Goal: Task Accomplishment & Management: Complete application form

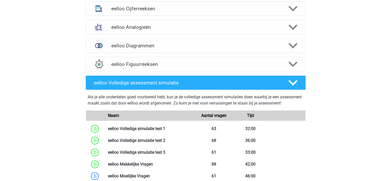
scroll to position [290, 0]
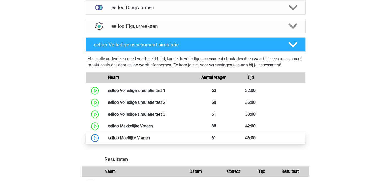
click at [150, 140] on link at bounding box center [150, 137] width 0 height 5
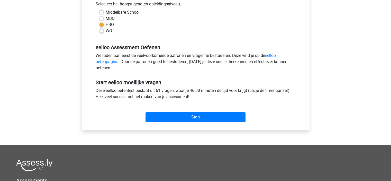
scroll to position [127, 0]
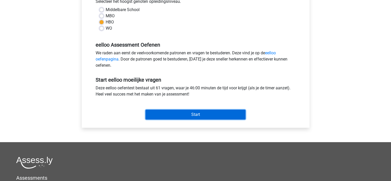
click at [200, 115] on input "Start" at bounding box center [196, 115] width 100 height 10
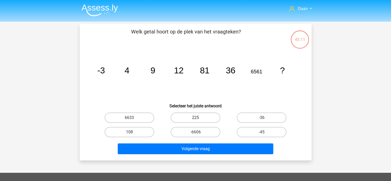
click at [208, 115] on label "225" at bounding box center [196, 117] width 50 height 10
click at [199, 118] on input "225" at bounding box center [197, 119] width 3 height 3
radio input "true"
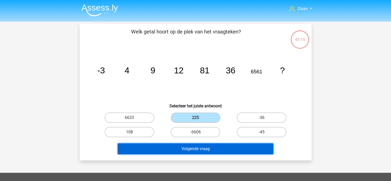
click at [213, 148] on button "Volgende vraag" at bounding box center [196, 148] width 156 height 11
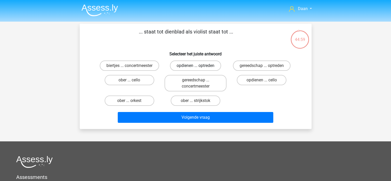
click at [199, 64] on label "opdienen ... optreden" at bounding box center [195, 65] width 51 height 10
click at [199, 66] on input "opdienen ... optreden" at bounding box center [197, 67] width 3 height 3
radio input "true"
click at [142, 77] on label "ober ... cello" at bounding box center [130, 80] width 50 height 10
click at [133, 80] on input "ober ... cello" at bounding box center [130, 81] width 3 height 3
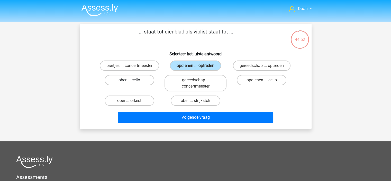
radio input "true"
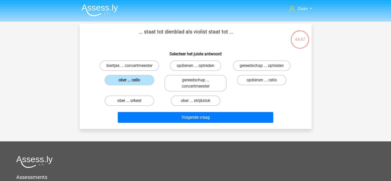
click at [152, 102] on label "ober ... orkest" at bounding box center [130, 100] width 50 height 10
click at [133, 102] on input "ober ... orkest" at bounding box center [130, 102] width 3 height 3
radio input "true"
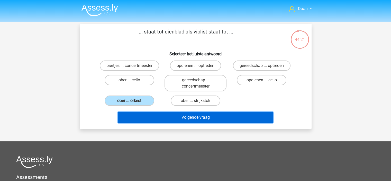
click at [210, 113] on button "Volgende vraag" at bounding box center [196, 117] width 156 height 11
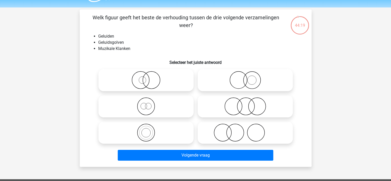
scroll to position [1, 0]
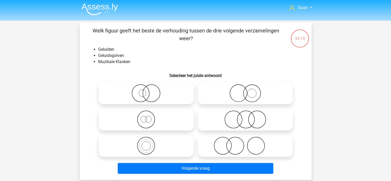
click at [158, 123] on icon at bounding box center [146, 119] width 91 height 18
click at [150, 117] on input "radio" at bounding box center [147, 114] width 3 height 3
radio input "true"
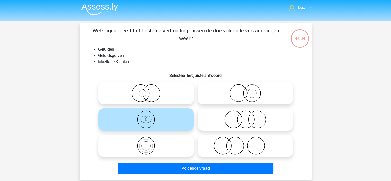
click at [163, 146] on icon at bounding box center [146, 146] width 91 height 18
click at [150, 143] on input "radio" at bounding box center [147, 141] width 3 height 3
radio input "true"
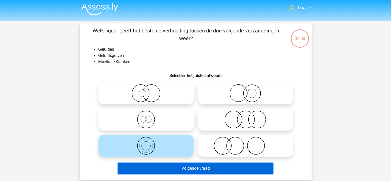
click at [207, 169] on button "Volgende vraag" at bounding box center [196, 168] width 156 height 11
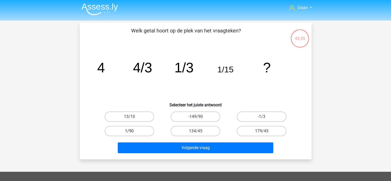
click at [141, 128] on label "1/90" at bounding box center [130, 131] width 50 height 10
click at [133, 131] on input "1/90" at bounding box center [130, 132] width 3 height 3
radio input "true"
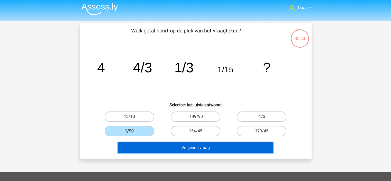
click at [195, 145] on button "Volgende vraag" at bounding box center [196, 147] width 156 height 11
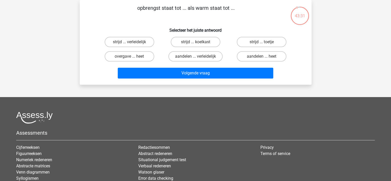
scroll to position [0, 0]
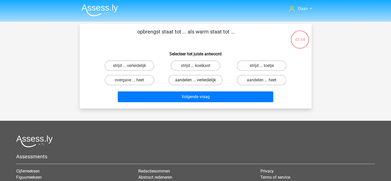
click at [208, 82] on label "aandelen ... verleidelijk" at bounding box center [196, 80] width 54 height 10
click at [199, 82] on input "aandelen ... verleidelijk" at bounding box center [197, 81] width 3 height 3
radio input "true"
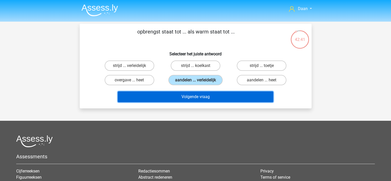
click at [235, 95] on button "Volgende vraag" at bounding box center [196, 96] width 156 height 11
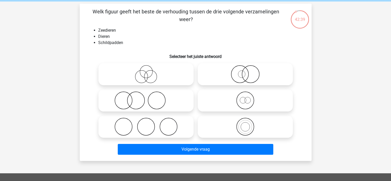
scroll to position [20, 0]
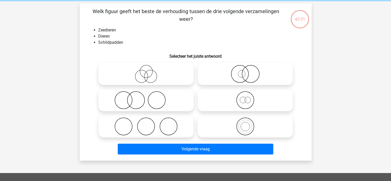
click at [169, 99] on icon at bounding box center [146, 100] width 91 height 18
click at [150, 98] on input "radio" at bounding box center [147, 95] width 3 height 3
radio input "true"
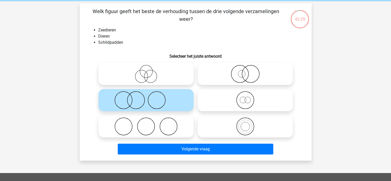
click at [154, 74] on icon at bounding box center [146, 74] width 91 height 18
click at [150, 71] on input "radio" at bounding box center [147, 69] width 3 height 3
radio input "true"
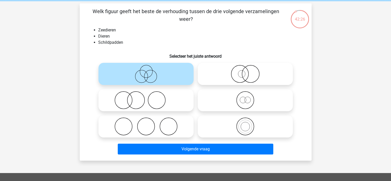
click at [208, 101] on icon at bounding box center [245, 100] width 91 height 18
click at [245, 98] on input "radio" at bounding box center [246, 95] width 3 height 3
radio input "true"
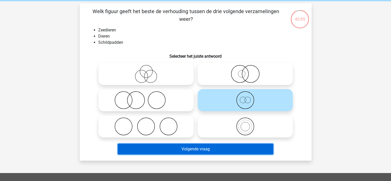
click at [224, 151] on button "Volgende vraag" at bounding box center [196, 149] width 156 height 11
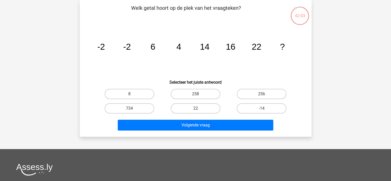
scroll to position [0, 0]
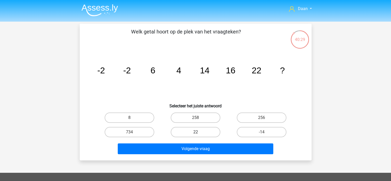
click at [202, 131] on label "22" at bounding box center [196, 132] width 50 height 10
click at [199, 132] on input "22" at bounding box center [197, 133] width 3 height 3
radio input "true"
click at [137, 115] on label "8" at bounding box center [130, 117] width 50 height 10
click at [133, 118] on input "8" at bounding box center [130, 119] width 3 height 3
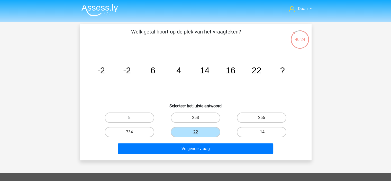
radio input "true"
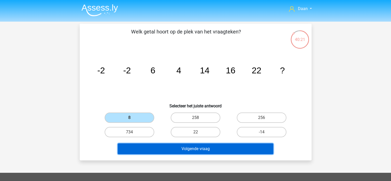
click at [223, 149] on button "Volgende vraag" at bounding box center [196, 148] width 156 height 11
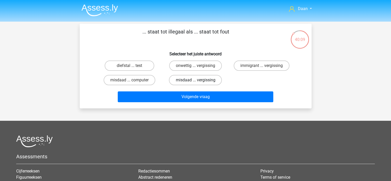
click at [186, 82] on label "misdaad ... vergissing" at bounding box center [195, 80] width 53 height 10
click at [196, 82] on input "misdaad ... vergissing" at bounding box center [197, 81] width 3 height 3
radio input "true"
click at [204, 67] on label "onwettig ... vergissing" at bounding box center [195, 65] width 53 height 10
click at [199, 67] on input "onwettig ... vergissing" at bounding box center [197, 67] width 3 height 3
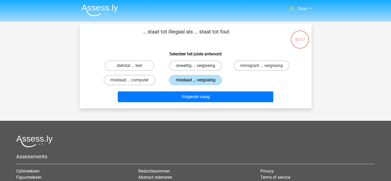
radio input "true"
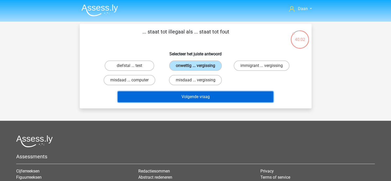
click at [246, 94] on button "Volgende vraag" at bounding box center [196, 96] width 156 height 11
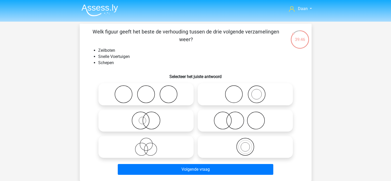
click at [184, 120] on icon at bounding box center [146, 120] width 91 height 18
click at [150, 118] on input "radio" at bounding box center [147, 116] width 3 height 3
radio input "true"
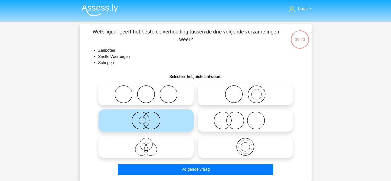
click at [170, 147] on icon at bounding box center [146, 147] width 91 height 18
click at [150, 144] on input "radio" at bounding box center [147, 142] width 3 height 3
radio input "true"
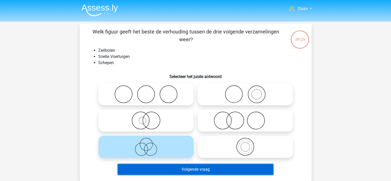
click at [205, 172] on button "Volgende vraag" at bounding box center [196, 169] width 156 height 11
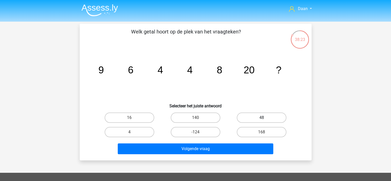
click at [267, 117] on label "48" at bounding box center [262, 117] width 50 height 10
click at [265, 118] on input "48" at bounding box center [263, 119] width 3 height 3
radio input "true"
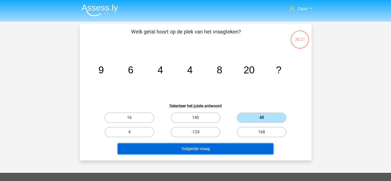
click at [222, 146] on button "Volgende vraag" at bounding box center [196, 148] width 156 height 11
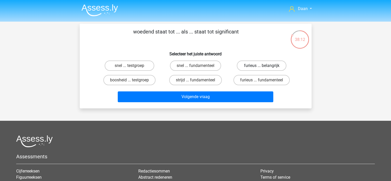
click at [259, 65] on label "furieus ... belangrijk" at bounding box center [262, 65] width 50 height 10
click at [262, 66] on input "furieus ... belangrijk" at bounding box center [263, 67] width 3 height 3
radio input "true"
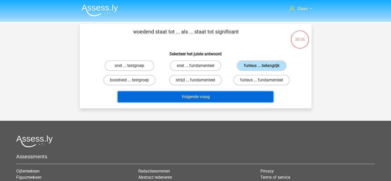
click at [236, 96] on button "Volgende vraag" at bounding box center [196, 96] width 156 height 11
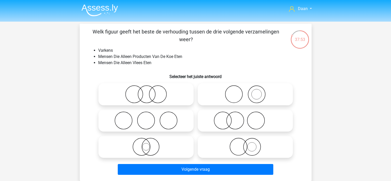
click at [168, 119] on icon at bounding box center [146, 120] width 91 height 18
click at [150, 118] on input "radio" at bounding box center [147, 116] width 3 height 3
radio input "true"
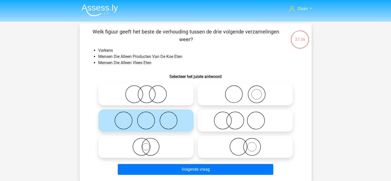
click at [253, 87] on circle at bounding box center [256, 94] width 17 height 17
click at [249, 88] on input "radio" at bounding box center [246, 89] width 3 height 3
radio input "true"
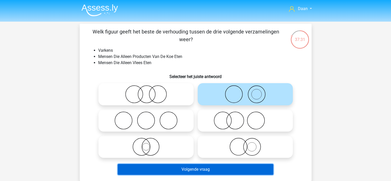
click at [206, 172] on button "Volgende vraag" at bounding box center [196, 169] width 156 height 11
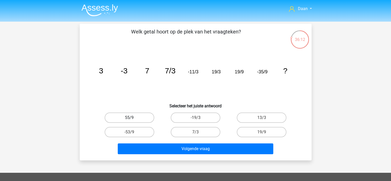
click at [143, 118] on label "55/9" at bounding box center [130, 117] width 50 height 10
click at [133, 118] on input "55/9" at bounding box center [130, 119] width 3 height 3
radio input "true"
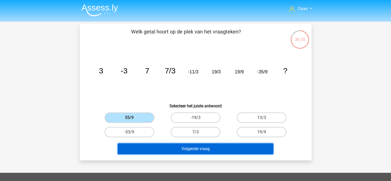
click at [211, 150] on button "Volgende vraag" at bounding box center [196, 148] width 156 height 11
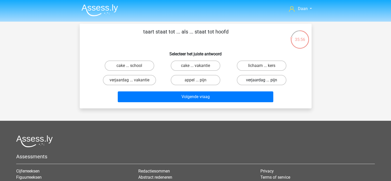
click at [261, 81] on label "verjaardag ... pijn" at bounding box center [262, 80] width 50 height 10
click at [262, 81] on input "verjaardag ... pijn" at bounding box center [263, 81] width 3 height 3
radio input "true"
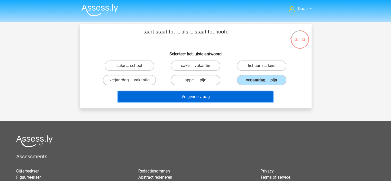
click at [231, 98] on button "Volgende vraag" at bounding box center [196, 96] width 156 height 11
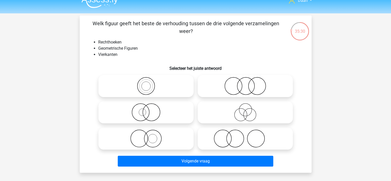
scroll to position [9, 0]
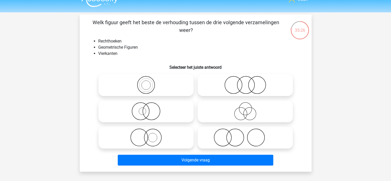
click at [162, 83] on icon at bounding box center [146, 85] width 91 height 18
click at [150, 82] on input "radio" at bounding box center [147, 80] width 3 height 3
radio input "true"
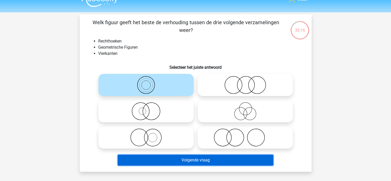
click at [220, 162] on button "Volgende vraag" at bounding box center [196, 160] width 156 height 11
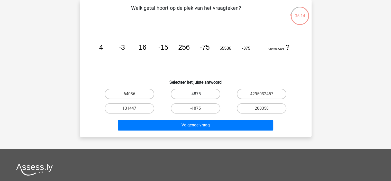
scroll to position [0, 0]
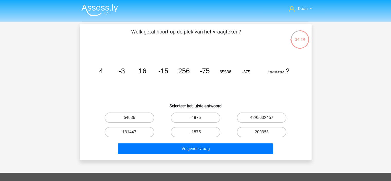
click at [212, 118] on label "-4875" at bounding box center [196, 117] width 50 height 10
click at [199, 118] on input "-4875" at bounding box center [197, 119] width 3 height 3
radio input "true"
click at [202, 129] on label "-1875" at bounding box center [196, 132] width 50 height 10
click at [199, 132] on input "-1875" at bounding box center [197, 133] width 3 height 3
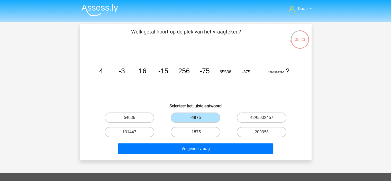
radio input "true"
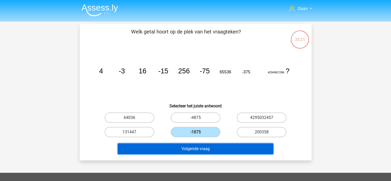
click at [218, 148] on button "Volgende vraag" at bounding box center [196, 148] width 156 height 11
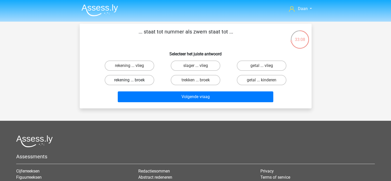
click at [143, 83] on label "rekening ... broek" at bounding box center [130, 80] width 50 height 10
click at [133, 83] on input "rekening ... broek" at bounding box center [130, 81] width 3 height 3
radio input "true"
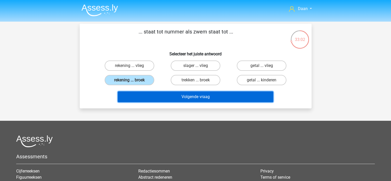
click at [225, 93] on button "Volgende vraag" at bounding box center [196, 96] width 156 height 11
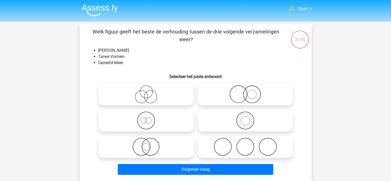
click at [160, 143] on icon at bounding box center [146, 147] width 91 height 18
click at [150, 143] on input "radio" at bounding box center [147, 142] width 3 height 3
radio input "true"
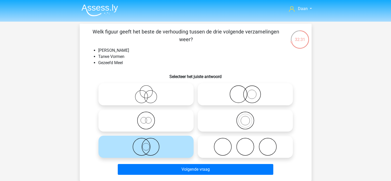
click at [157, 94] on icon at bounding box center [146, 94] width 91 height 18
click at [150, 92] on input "radio" at bounding box center [147, 89] width 3 height 3
radio input "true"
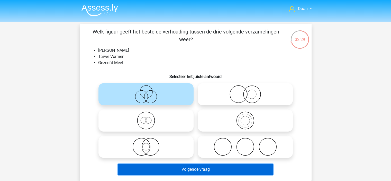
click at [222, 173] on button "Volgende vraag" at bounding box center [196, 169] width 156 height 11
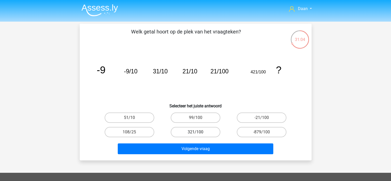
click at [210, 133] on label "321/100" at bounding box center [196, 132] width 50 height 10
click at [199, 133] on input "321/100" at bounding box center [197, 133] width 3 height 3
radio input "true"
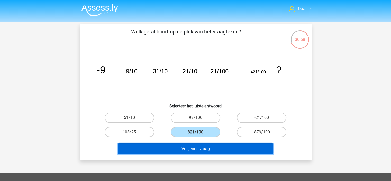
click at [229, 146] on button "Volgende vraag" at bounding box center [196, 148] width 156 height 11
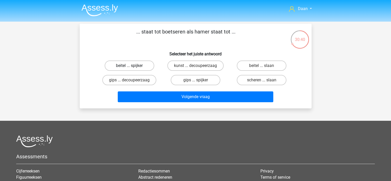
click at [138, 64] on label "beitel ... spijker" at bounding box center [130, 65] width 50 height 10
click at [133, 66] on input "beitel ... spijker" at bounding box center [130, 67] width 3 height 3
radio input "true"
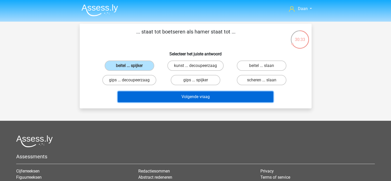
click at [247, 99] on button "Volgende vraag" at bounding box center [196, 96] width 156 height 11
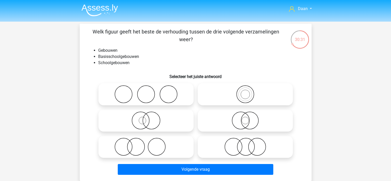
scroll to position [6, 0]
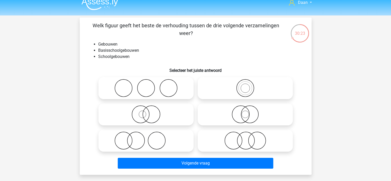
click at [252, 82] on icon at bounding box center [245, 88] width 91 height 18
click at [249, 82] on input "radio" at bounding box center [246, 83] width 3 height 3
radio input "true"
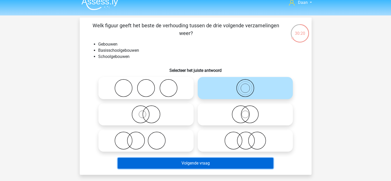
click at [227, 166] on button "Volgende vraag" at bounding box center [196, 163] width 156 height 11
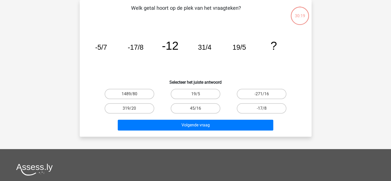
scroll to position [0, 0]
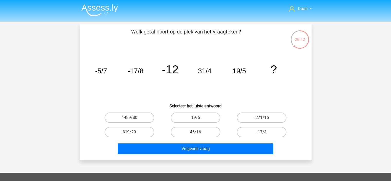
click at [207, 131] on label "45/16" at bounding box center [196, 132] width 50 height 10
click at [199, 132] on input "45/16" at bounding box center [197, 133] width 3 height 3
radio input "true"
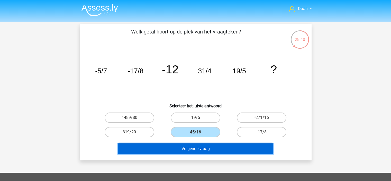
click at [197, 146] on button "Volgende vraag" at bounding box center [196, 148] width 156 height 11
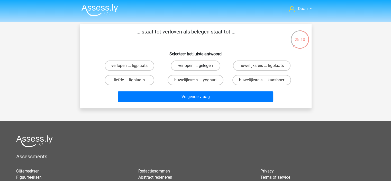
click at [208, 63] on label "verlopen ... gelegen" at bounding box center [196, 65] width 50 height 10
click at [199, 66] on input "verlopen ... gelegen" at bounding box center [197, 67] width 3 height 3
radio input "true"
click at [130, 80] on input "liefde ... ligplaats" at bounding box center [130, 81] width 3 height 3
radio input "true"
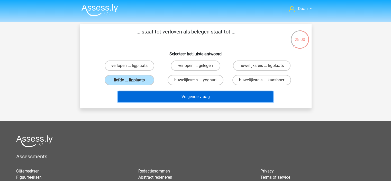
click at [187, 96] on button "Volgende vraag" at bounding box center [196, 96] width 156 height 11
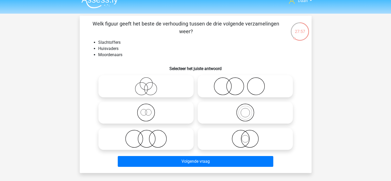
scroll to position [5, 0]
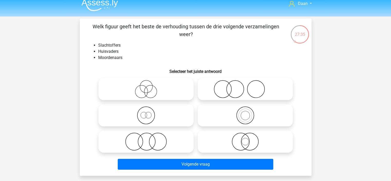
click at [161, 83] on icon at bounding box center [146, 89] width 91 height 18
click at [150, 83] on input "radio" at bounding box center [147, 84] width 3 height 3
radio input "true"
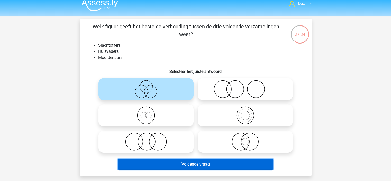
click at [205, 168] on button "Volgende vraag" at bounding box center [196, 164] width 156 height 11
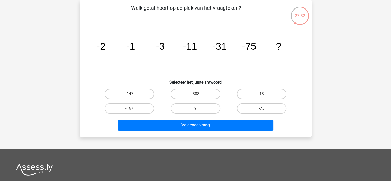
scroll to position [0, 0]
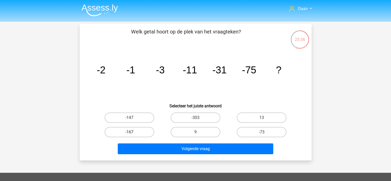
click at [141, 133] on label "-167" at bounding box center [130, 132] width 50 height 10
click at [133, 133] on input "-167" at bounding box center [130, 133] width 3 height 3
radio input "true"
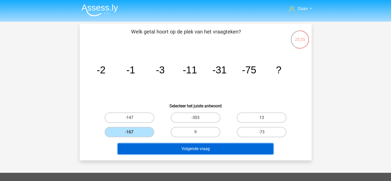
click at [167, 151] on button "Volgende vraag" at bounding box center [196, 148] width 156 height 11
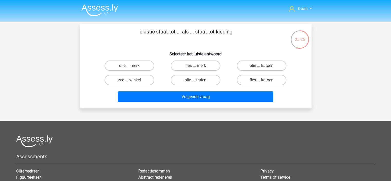
click at [143, 66] on label "olie ... merk" at bounding box center [130, 65] width 50 height 10
click at [133, 66] on input "olie ... merk" at bounding box center [130, 67] width 3 height 3
radio input "true"
click at [261, 62] on label "olie ... katoen" at bounding box center [262, 65] width 50 height 10
click at [262, 66] on input "olie ... katoen" at bounding box center [263, 67] width 3 height 3
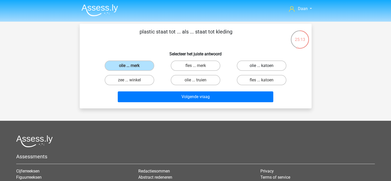
radio input "true"
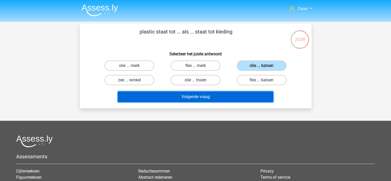
click at [211, 96] on button "Volgende vraag" at bounding box center [196, 96] width 156 height 11
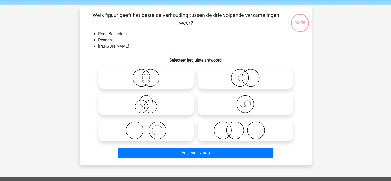
scroll to position [16, 0]
click at [252, 99] on icon at bounding box center [245, 104] width 91 height 18
click at [249, 99] on input "radio" at bounding box center [246, 99] width 3 height 3
radio input "true"
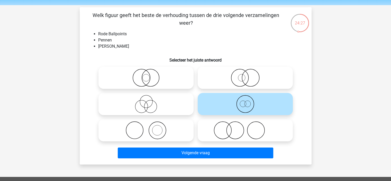
click at [162, 100] on icon at bounding box center [146, 104] width 91 height 18
click at [150, 100] on input "radio" at bounding box center [147, 99] width 3 height 3
radio input "true"
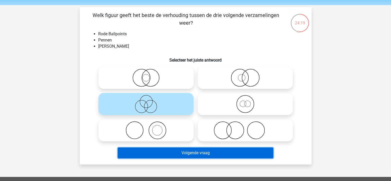
click at [219, 155] on button "Volgende vraag" at bounding box center [196, 152] width 156 height 11
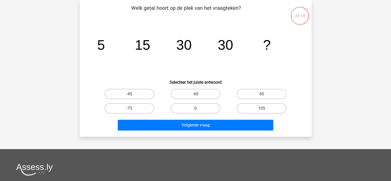
scroll to position [0, 0]
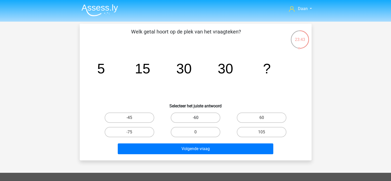
click at [208, 120] on label "-60" at bounding box center [196, 117] width 50 height 10
click at [199, 120] on input "-60" at bounding box center [197, 119] width 3 height 3
radio input "true"
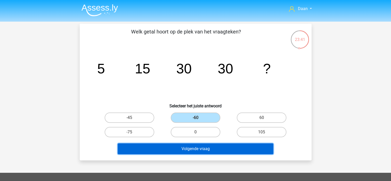
click at [228, 151] on button "Volgende vraag" at bounding box center [196, 148] width 156 height 11
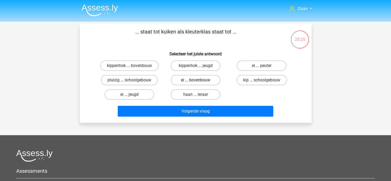
click at [191, 76] on label "ei ... bovenbouw" at bounding box center [196, 80] width 50 height 10
click at [196, 80] on input "ei ... bovenbouw" at bounding box center [197, 81] width 3 height 3
radio input "true"
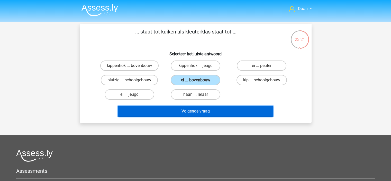
click at [223, 114] on button "Volgende vraag" at bounding box center [196, 111] width 156 height 11
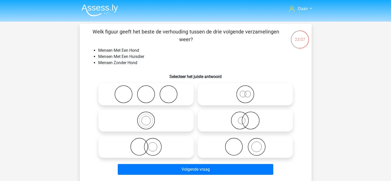
click at [218, 143] on icon at bounding box center [245, 147] width 91 height 18
click at [245, 143] on input "radio" at bounding box center [246, 142] width 3 height 3
radio input "true"
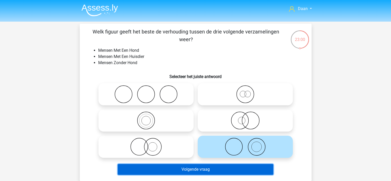
click at [211, 172] on button "Volgende vraag" at bounding box center [196, 169] width 156 height 11
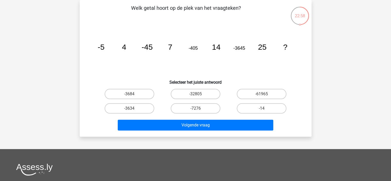
scroll to position [11, 0]
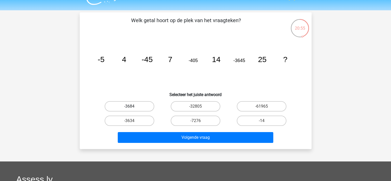
click at [141, 107] on label "-3684" at bounding box center [130, 106] width 50 height 10
click at [133, 107] on input "-3684" at bounding box center [130, 107] width 3 height 3
radio input "true"
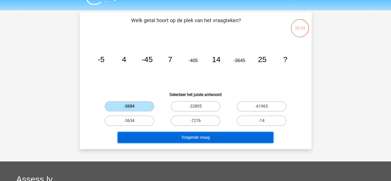
click at [188, 140] on button "Volgende vraag" at bounding box center [196, 137] width 156 height 11
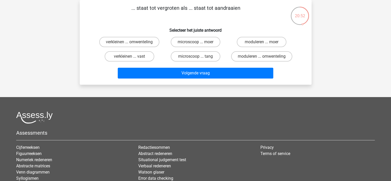
scroll to position [0, 0]
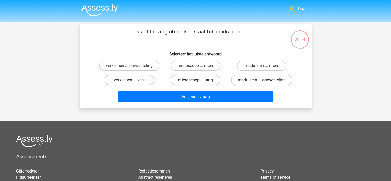
click at [195, 81] on label "microscoop ... tang" at bounding box center [196, 80] width 50 height 10
click at [196, 81] on input "microscoop ... tang" at bounding box center [197, 81] width 3 height 3
radio input "true"
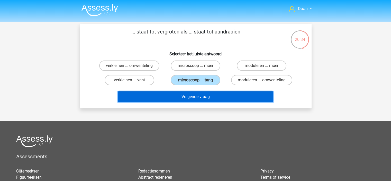
click at [223, 95] on button "Volgende vraag" at bounding box center [196, 96] width 156 height 11
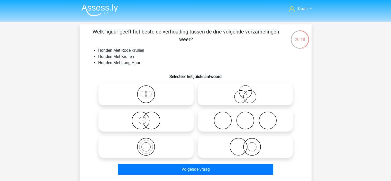
click at [258, 150] on icon at bounding box center [245, 147] width 91 height 18
click at [249, 144] on input "radio" at bounding box center [246, 142] width 3 height 3
radio input "true"
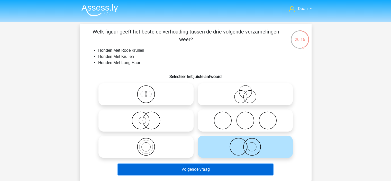
click at [195, 167] on button "Volgende vraag" at bounding box center [196, 169] width 156 height 11
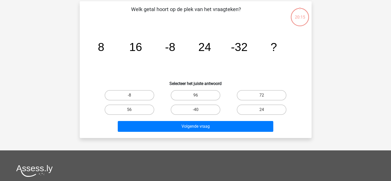
scroll to position [24, 0]
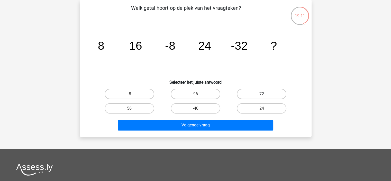
click at [253, 92] on label "72" at bounding box center [262, 94] width 50 height 10
click at [262, 94] on input "72" at bounding box center [263, 95] width 3 height 3
radio input "true"
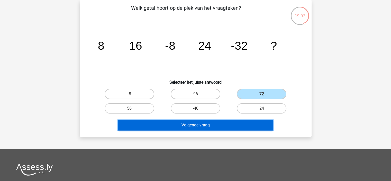
click at [240, 124] on button "Volgende vraag" at bounding box center [196, 125] width 156 height 11
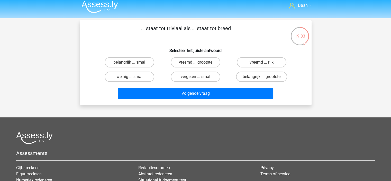
scroll to position [3, 0]
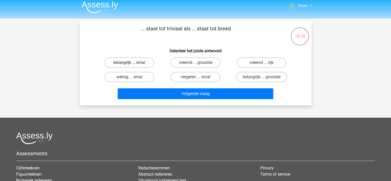
click at [136, 64] on label "belangrijk ... smal" at bounding box center [130, 62] width 50 height 10
click at [133, 64] on input "belangrijk ... smal" at bounding box center [130, 64] width 3 height 3
radio input "true"
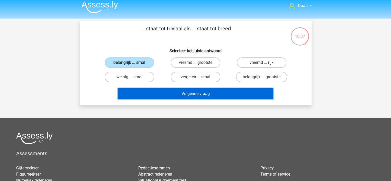
click at [253, 92] on button "Volgende vraag" at bounding box center [196, 93] width 156 height 11
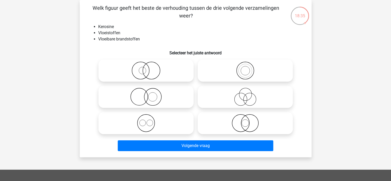
scroll to position [0, 0]
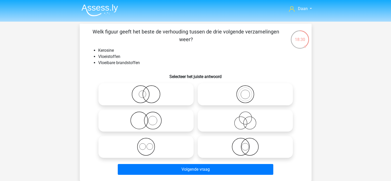
click at [246, 100] on icon at bounding box center [245, 94] width 91 height 18
click at [246, 92] on input "radio" at bounding box center [246, 89] width 3 height 3
radio input "true"
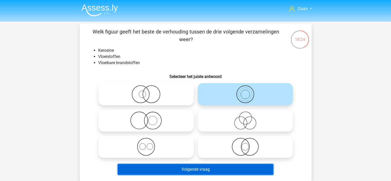
click at [210, 171] on button "Volgende vraag" at bounding box center [196, 169] width 156 height 11
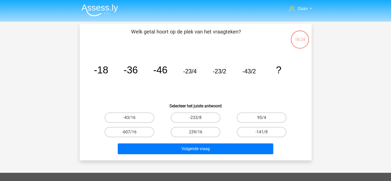
scroll to position [24, 0]
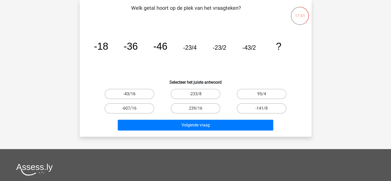
click at [139, 91] on label "-43/16" at bounding box center [130, 94] width 50 height 10
click at [133, 94] on input "-43/16" at bounding box center [130, 95] width 3 height 3
radio input "true"
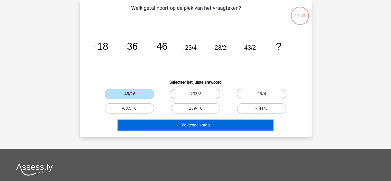
click at [201, 128] on button "Volgende vraag" at bounding box center [196, 125] width 156 height 11
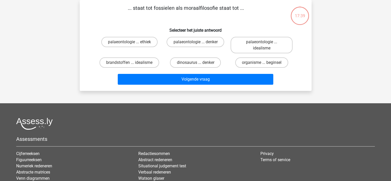
scroll to position [0, 0]
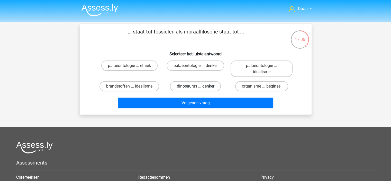
click at [211, 87] on label "dinosaurus ... denker" at bounding box center [195, 86] width 51 height 10
click at [199, 87] on input "dinosaurus ... denker" at bounding box center [197, 87] width 3 height 3
radio input "true"
click at [257, 65] on label "palaeontologie ... idealisme" at bounding box center [262, 68] width 62 height 16
click at [262, 66] on input "palaeontologie ... idealisme" at bounding box center [263, 67] width 3 height 3
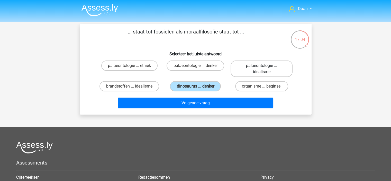
radio input "true"
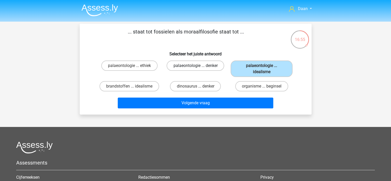
click at [205, 68] on label "palaeontologie ... denker" at bounding box center [196, 65] width 58 height 10
click at [199, 68] on input "palaeontologie ... denker" at bounding box center [197, 67] width 3 height 3
radio input "true"
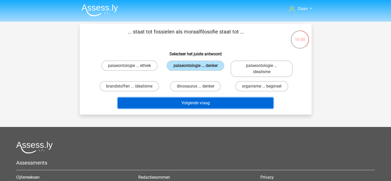
click at [241, 104] on button "Volgende vraag" at bounding box center [196, 103] width 156 height 11
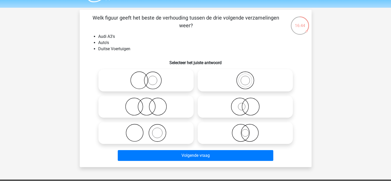
scroll to position [14, 0]
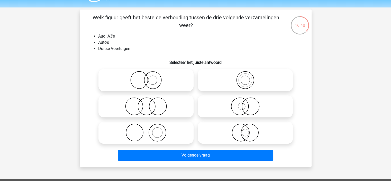
click at [176, 83] on icon at bounding box center [146, 80] width 91 height 18
click at [150, 77] on input "radio" at bounding box center [147, 75] width 3 height 3
radio input "true"
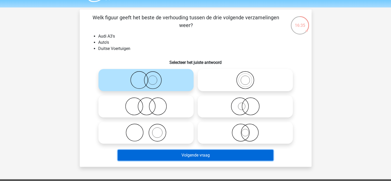
click at [203, 152] on button "Volgende vraag" at bounding box center [196, 155] width 156 height 11
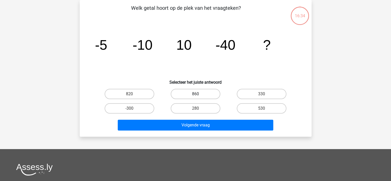
scroll to position [0, 0]
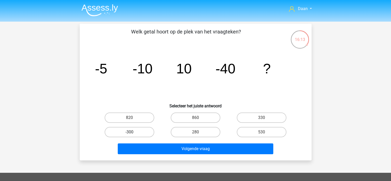
click at [141, 134] on label "-300" at bounding box center [130, 132] width 50 height 10
click at [133, 134] on input "-300" at bounding box center [130, 133] width 3 height 3
radio input "true"
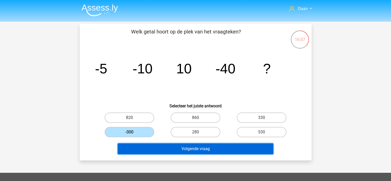
click at [190, 150] on button "Volgende vraag" at bounding box center [196, 148] width 156 height 11
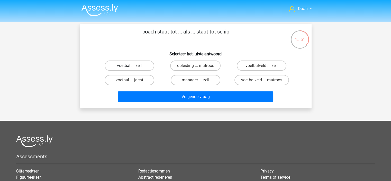
click at [144, 63] on label "voetbal ... zeil" at bounding box center [130, 65] width 50 height 10
click at [133, 66] on input "voetbal ... zeil" at bounding box center [130, 67] width 3 height 3
radio input "true"
click at [257, 79] on label "voetbalveld ... matroos" at bounding box center [262, 80] width 55 height 10
click at [262, 80] on input "voetbalveld ... matroos" at bounding box center [263, 81] width 3 height 3
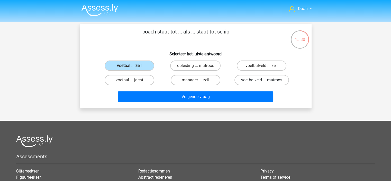
radio input "true"
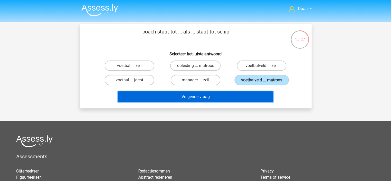
click at [230, 100] on button "Volgende vraag" at bounding box center [196, 96] width 156 height 11
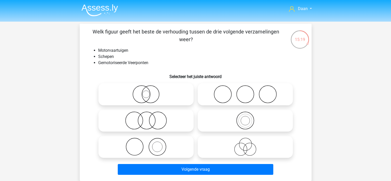
click at [169, 91] on icon at bounding box center [146, 94] width 91 height 18
click at [150, 91] on input "radio" at bounding box center [147, 89] width 3 height 3
radio input "true"
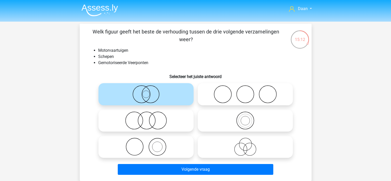
click at [261, 138] on icon at bounding box center [245, 147] width 91 height 18
click at [249, 141] on input "radio" at bounding box center [246, 142] width 3 height 3
radio input "true"
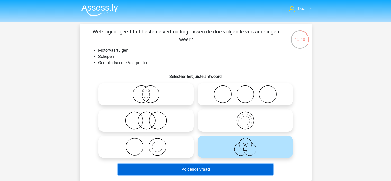
click at [218, 173] on button "Volgende vraag" at bounding box center [196, 169] width 156 height 11
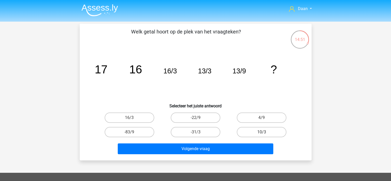
click at [275, 135] on label "10/3" at bounding box center [262, 132] width 50 height 10
click at [265, 135] on input "10/3" at bounding box center [263, 133] width 3 height 3
radio input "true"
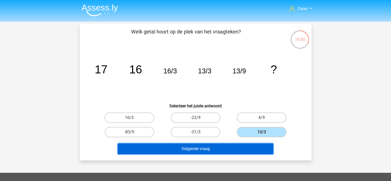
click at [231, 152] on button "Volgende vraag" at bounding box center [196, 148] width 156 height 11
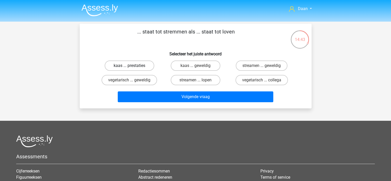
click at [133, 65] on label "kaas ... prestaties" at bounding box center [130, 65] width 50 height 10
click at [133, 66] on input "kaas ... prestaties" at bounding box center [130, 67] width 3 height 3
radio input "true"
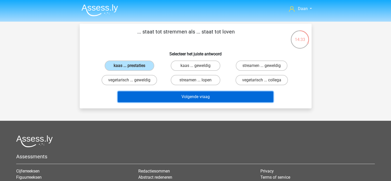
click at [223, 100] on button "Volgende vraag" at bounding box center [196, 96] width 156 height 11
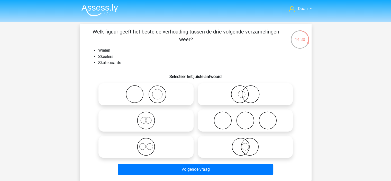
scroll to position [12, 0]
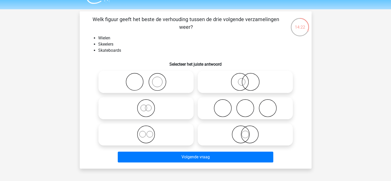
click at [230, 104] on circle at bounding box center [222, 108] width 17 height 17
click at [245, 104] on input "radio" at bounding box center [246, 103] width 3 height 3
radio input "true"
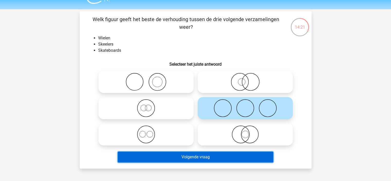
click at [229, 160] on button "Volgende vraag" at bounding box center [196, 157] width 156 height 11
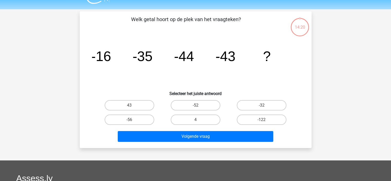
scroll to position [24, 0]
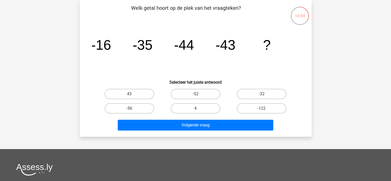
click at [265, 95] on input "-32" at bounding box center [263, 95] width 3 height 3
radio input "true"
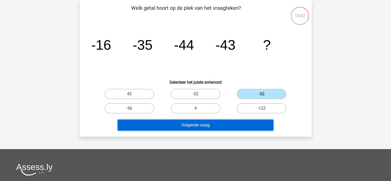
click at [251, 123] on button "Volgende vraag" at bounding box center [196, 125] width 156 height 11
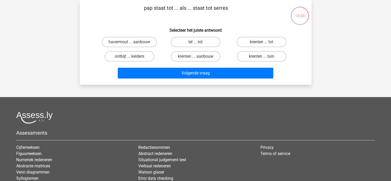
scroll to position [0, 0]
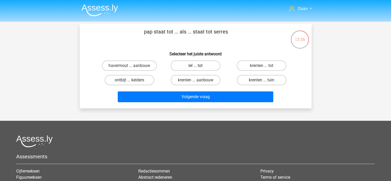
click at [200, 66] on label "lel ... tot" at bounding box center [196, 65] width 50 height 10
click at [199, 66] on input "lel ... tot" at bounding box center [197, 67] width 3 height 3
radio input "true"
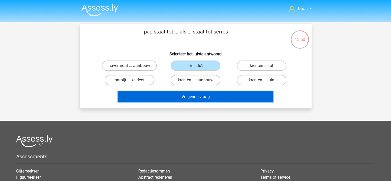
click at [212, 98] on button "Volgende vraag" at bounding box center [196, 96] width 156 height 11
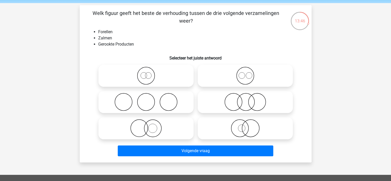
scroll to position [21, 0]
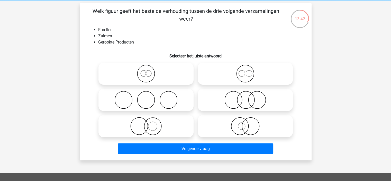
click at [236, 73] on icon at bounding box center [245, 74] width 91 height 18
click at [245, 71] on input "radio" at bounding box center [246, 69] width 3 height 3
radio input "true"
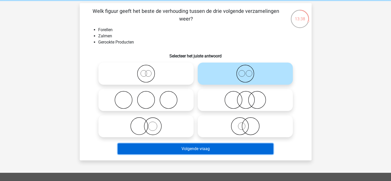
click at [235, 149] on button "Volgende vraag" at bounding box center [196, 148] width 156 height 11
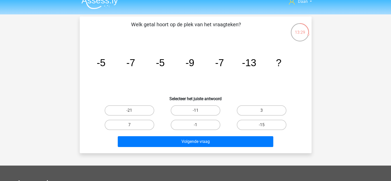
scroll to position [7, 0]
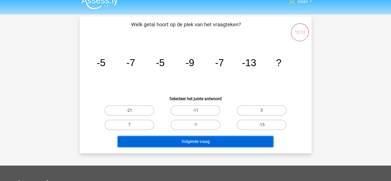
click at [225, 143] on button "Volgende vraag" at bounding box center [196, 141] width 156 height 11
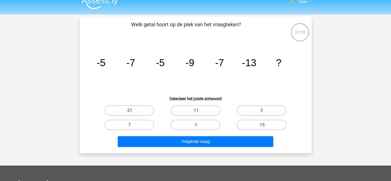
click at [147, 106] on label "-21" at bounding box center [130, 110] width 50 height 10
click at [133, 110] on input "-21" at bounding box center [130, 111] width 3 height 3
radio input "true"
click at [208, 111] on label "-11" at bounding box center [196, 110] width 50 height 10
click at [199, 111] on input "-11" at bounding box center [197, 111] width 3 height 3
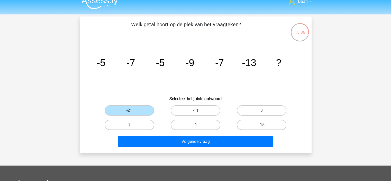
radio input "true"
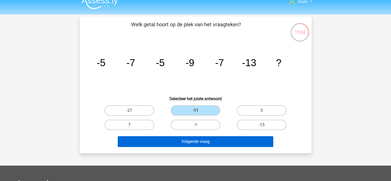
drag, startPoint x: 230, startPoint y: 148, endPoint x: 234, endPoint y: 145, distance: 4.6
click at [234, 145] on div "Volgende vraag" at bounding box center [195, 142] width 199 height 13
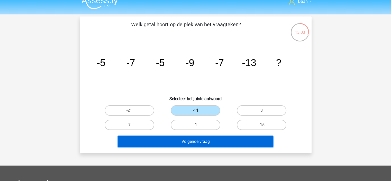
click at [234, 145] on button "Volgende vraag" at bounding box center [196, 141] width 156 height 11
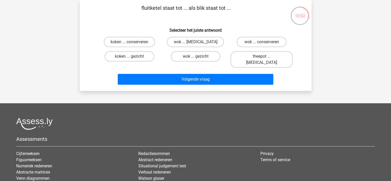
scroll to position [0, 0]
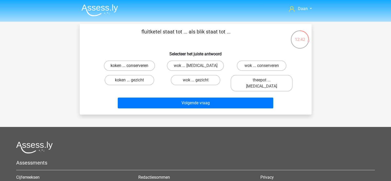
click at [149, 68] on label "koken ... conserveren" at bounding box center [129, 65] width 51 height 10
click at [133, 68] on input "koken ... conserveren" at bounding box center [130, 67] width 3 height 3
radio input "true"
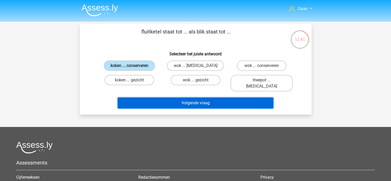
click at [189, 100] on button "Volgende vraag" at bounding box center [196, 103] width 156 height 11
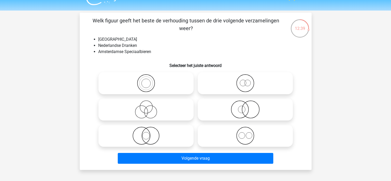
scroll to position [10, 0]
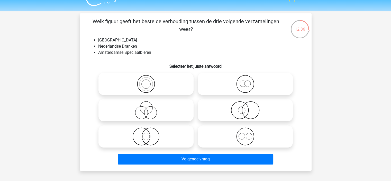
click at [165, 114] on icon at bounding box center [146, 110] width 91 height 18
click at [150, 108] on input "radio" at bounding box center [147, 105] width 3 height 3
radio input "true"
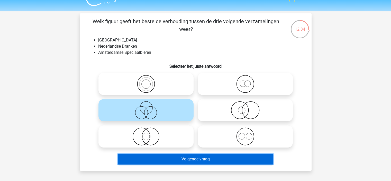
click at [218, 159] on button "Volgende vraag" at bounding box center [196, 159] width 156 height 11
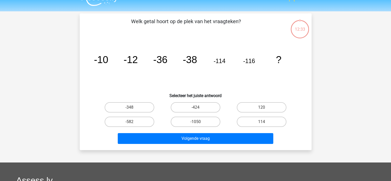
scroll to position [24, 0]
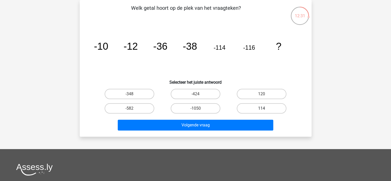
click at [245, 108] on label "114" at bounding box center [262, 108] width 50 height 10
click at [262, 108] on input "114" at bounding box center [263, 109] width 3 height 3
radio input "true"
click at [256, 92] on label "120" at bounding box center [262, 94] width 50 height 10
click at [262, 94] on input "120" at bounding box center [263, 95] width 3 height 3
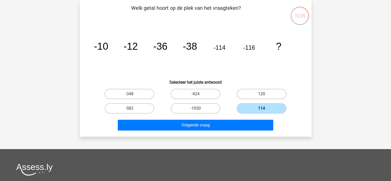
radio input "true"
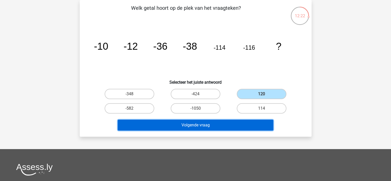
click at [239, 128] on button "Volgende vraag" at bounding box center [196, 125] width 156 height 11
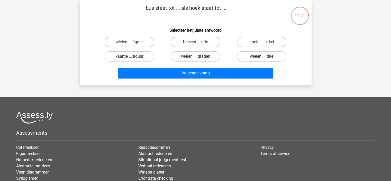
scroll to position [0, 0]
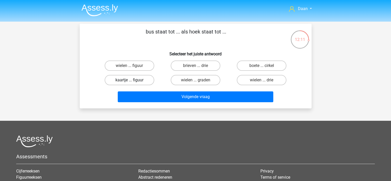
click at [146, 79] on label "kaartje ... figuur" at bounding box center [130, 80] width 50 height 10
click at [133, 80] on input "kaartje ... figuur" at bounding box center [130, 81] width 3 height 3
radio input "true"
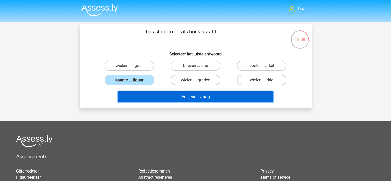
click at [195, 96] on button "Volgende vraag" at bounding box center [196, 96] width 156 height 11
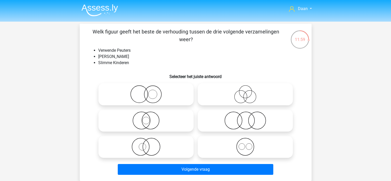
click at [231, 119] on icon at bounding box center [245, 120] width 91 height 18
click at [245, 118] on input "radio" at bounding box center [246, 116] width 3 height 3
radio input "true"
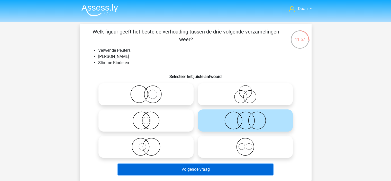
click at [241, 170] on button "Volgende vraag" at bounding box center [196, 169] width 156 height 11
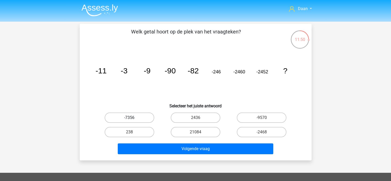
click at [139, 119] on label "-7356" at bounding box center [130, 117] width 50 height 10
click at [133, 119] on input "-7356" at bounding box center [130, 119] width 3 height 3
radio input "true"
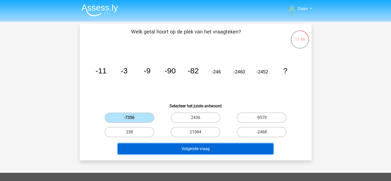
click at [194, 151] on button "Volgende vraag" at bounding box center [196, 148] width 156 height 11
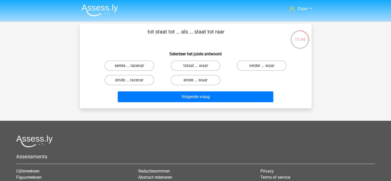
click at [145, 64] on label "serres ... racecar" at bounding box center [130, 65] width 50 height 10
click at [133, 66] on input "serres ... racecar" at bounding box center [130, 67] width 3 height 3
radio input "true"
click at [234, 91] on div "Volgende vraag" at bounding box center [196, 95] width 216 height 17
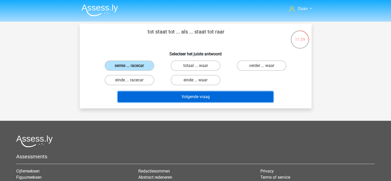
click at [229, 93] on button "Volgende vraag" at bounding box center [196, 96] width 156 height 11
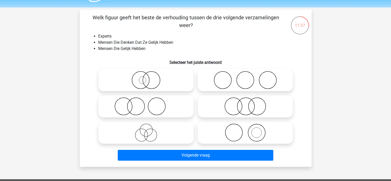
scroll to position [13, 0]
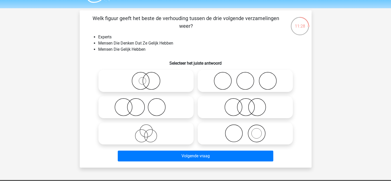
click at [151, 131] on icon at bounding box center [146, 133] width 91 height 18
click at [150, 131] on input "radio" at bounding box center [147, 128] width 3 height 3
radio input "true"
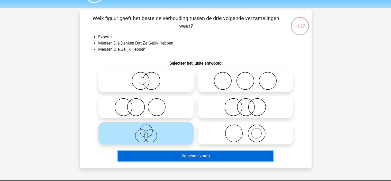
click at [198, 156] on button "Volgende vraag" at bounding box center [196, 156] width 156 height 11
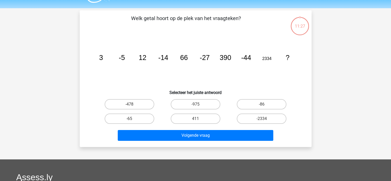
scroll to position [24, 0]
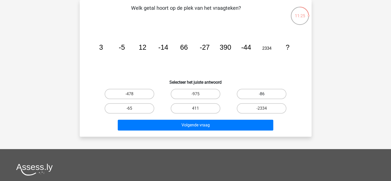
click at [267, 93] on label "-86" at bounding box center [262, 94] width 50 height 10
click at [265, 94] on input "-86" at bounding box center [263, 95] width 3 height 3
radio input "true"
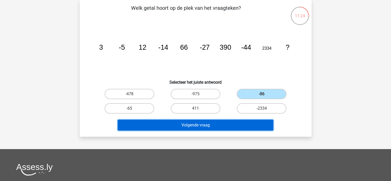
click at [244, 121] on button "Volgende vraag" at bounding box center [196, 125] width 156 height 11
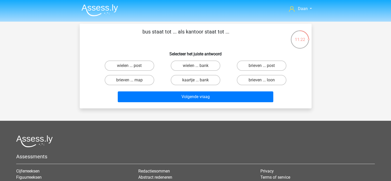
scroll to position [0, 0]
click at [211, 83] on label "kaartje ... bank" at bounding box center [196, 80] width 50 height 10
click at [199, 83] on input "kaartje ... bank" at bounding box center [197, 81] width 3 height 3
radio input "true"
click at [256, 65] on label "brieven ... post" at bounding box center [262, 65] width 50 height 10
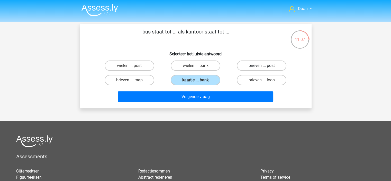
click at [262, 66] on input "brieven ... post" at bounding box center [263, 67] width 3 height 3
radio input "true"
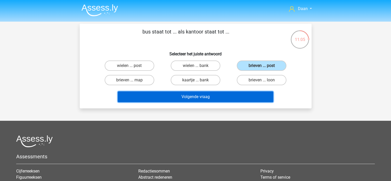
click at [230, 94] on button "Volgende vraag" at bounding box center [196, 96] width 156 height 11
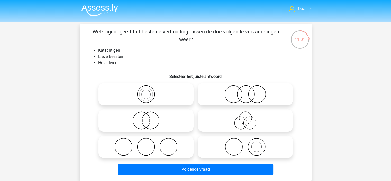
click at [247, 123] on icon at bounding box center [245, 120] width 91 height 18
click at [247, 118] on input "radio" at bounding box center [246, 116] width 3 height 3
radio input "true"
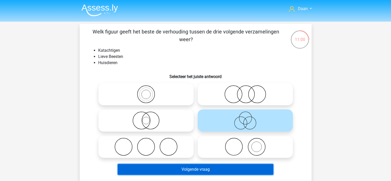
click at [200, 171] on button "Volgende vraag" at bounding box center [196, 169] width 156 height 11
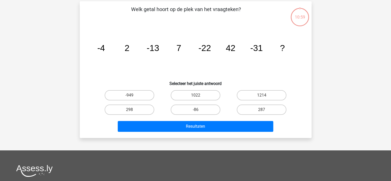
scroll to position [24, 0]
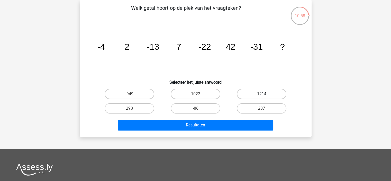
click at [265, 91] on label "1214" at bounding box center [262, 94] width 50 height 10
click at [265, 94] on input "1214" at bounding box center [263, 95] width 3 height 3
radio input "true"
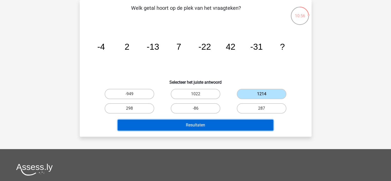
click at [224, 125] on button "Resultaten" at bounding box center [196, 125] width 156 height 11
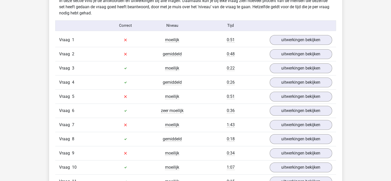
scroll to position [436, 0]
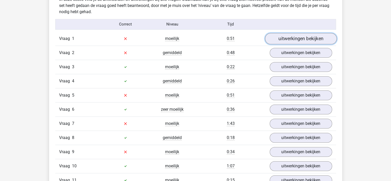
click at [292, 35] on link "uitwerkingen bekijken" at bounding box center [301, 38] width 72 height 11
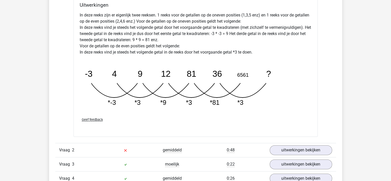
scroll to position [667, 0]
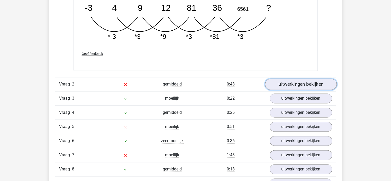
click at [301, 80] on link "uitwerkingen bekijken" at bounding box center [301, 84] width 72 height 11
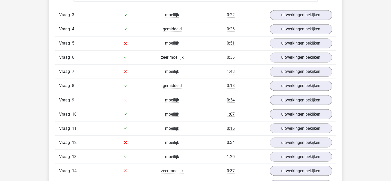
scroll to position [869, 0]
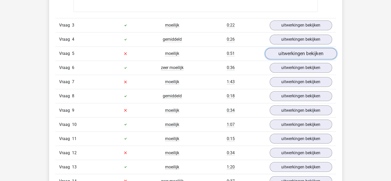
click at [300, 48] on link "uitwerkingen bekijken" at bounding box center [301, 53] width 72 height 11
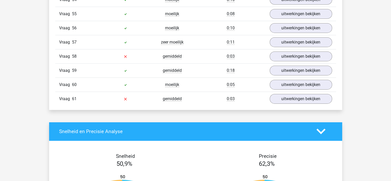
scroll to position [1716, 0]
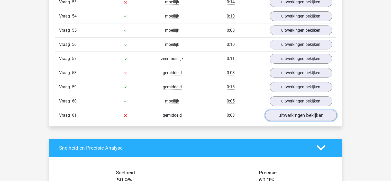
click at [301, 110] on link "uitwerkingen bekijken" at bounding box center [301, 115] width 72 height 11
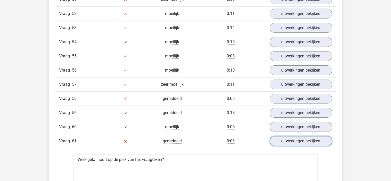
scroll to position [1690, 0]
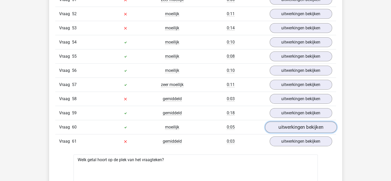
click at [282, 121] on link "uitwerkingen bekijken" at bounding box center [301, 126] width 72 height 11
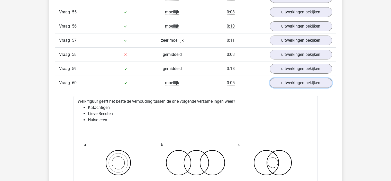
scroll to position [1733, 0]
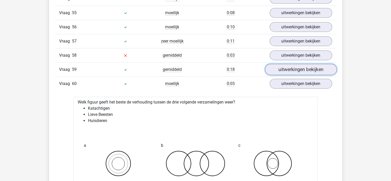
click at [315, 64] on link "uitwerkingen bekijken" at bounding box center [301, 69] width 72 height 11
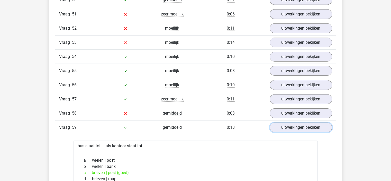
scroll to position [1671, 0]
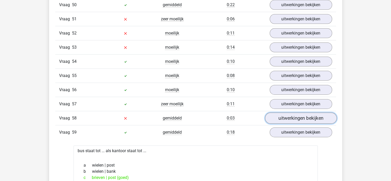
click at [278, 112] on link "uitwerkingen bekijken" at bounding box center [301, 117] width 72 height 11
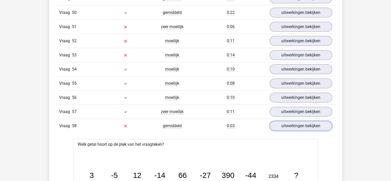
scroll to position [1662, 0]
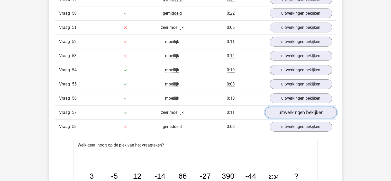
click at [300, 107] on link "uitwerkingen bekijken" at bounding box center [301, 112] width 72 height 11
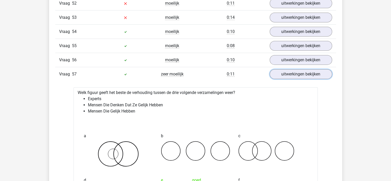
scroll to position [1700, 0]
click at [291, 55] on link "uitwerkingen bekijken" at bounding box center [301, 60] width 72 height 11
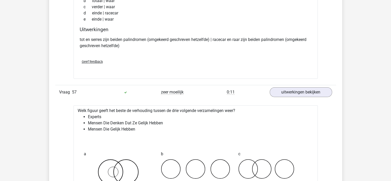
scroll to position [1795, 0]
